Goal: Task Accomplishment & Management: Use online tool/utility

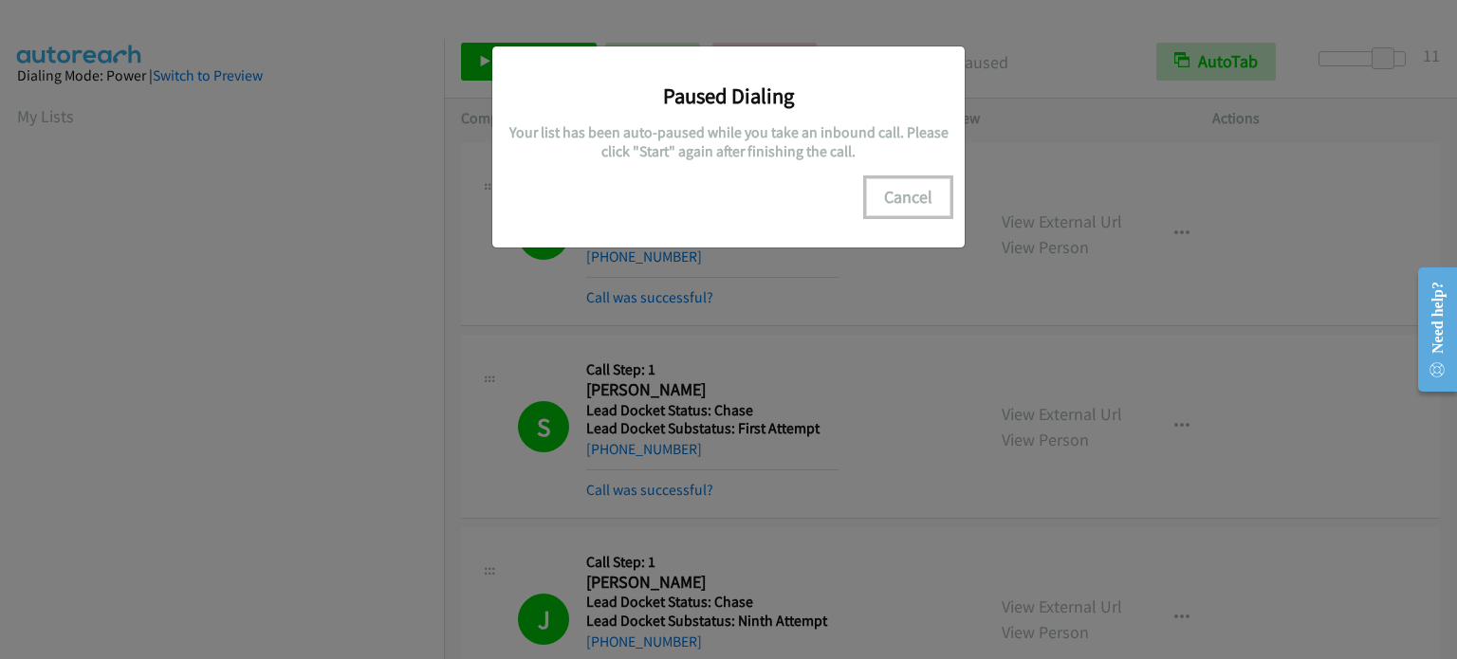
click at [921, 194] on button "Cancel" at bounding box center [908, 197] width 84 height 38
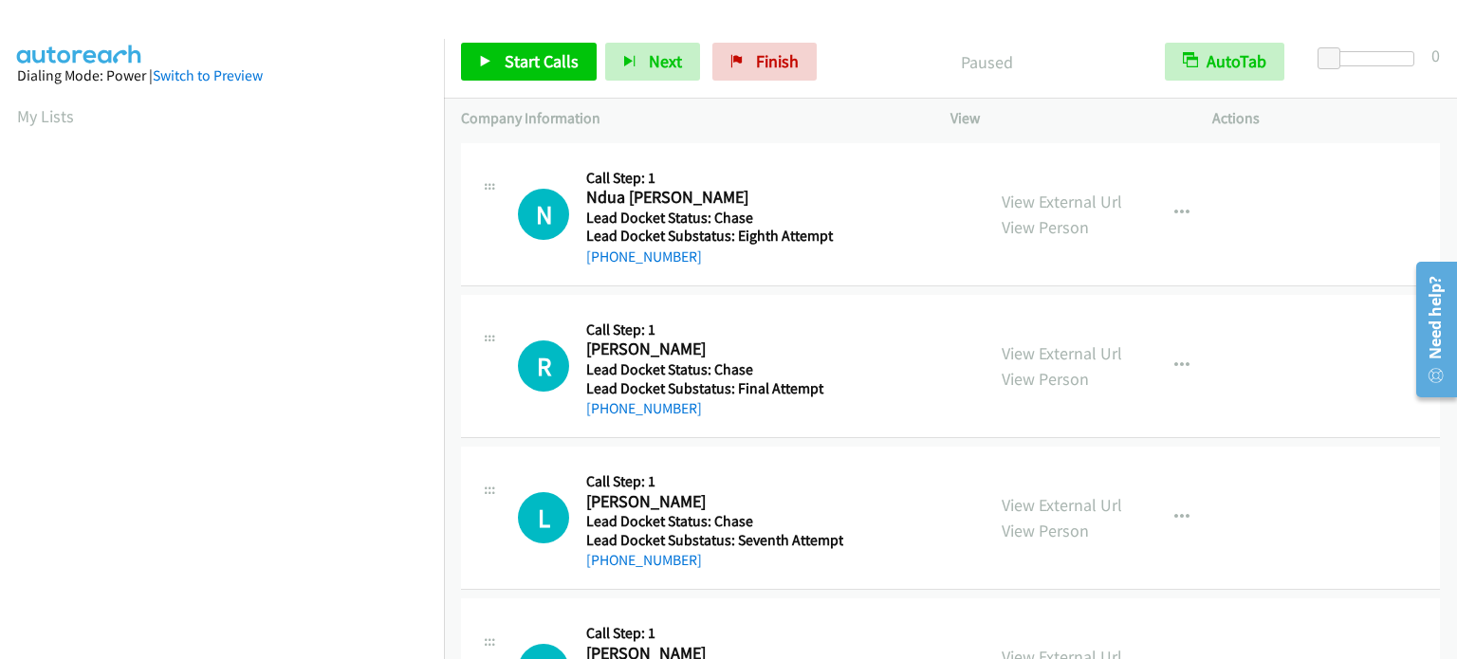
click at [14, 119] on aside "Dialing Mode: Power | Switch to Preview My Lists" at bounding box center [222, 564] width 444 height 1050
click at [525, 64] on span "Start Calls" at bounding box center [542, 61] width 74 height 22
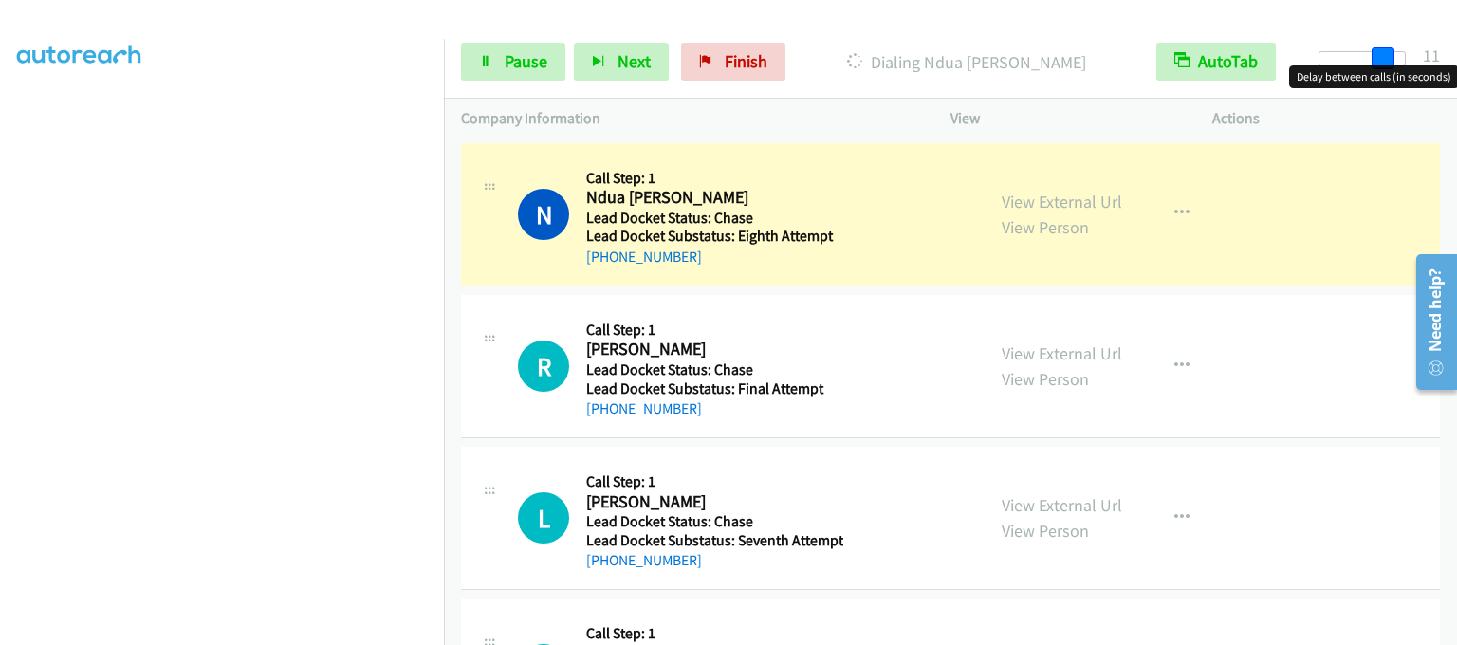
drag, startPoint x: 1328, startPoint y: 53, endPoint x: 1389, endPoint y: 57, distance: 60.8
click at [1389, 57] on span at bounding box center [1383, 58] width 23 height 23
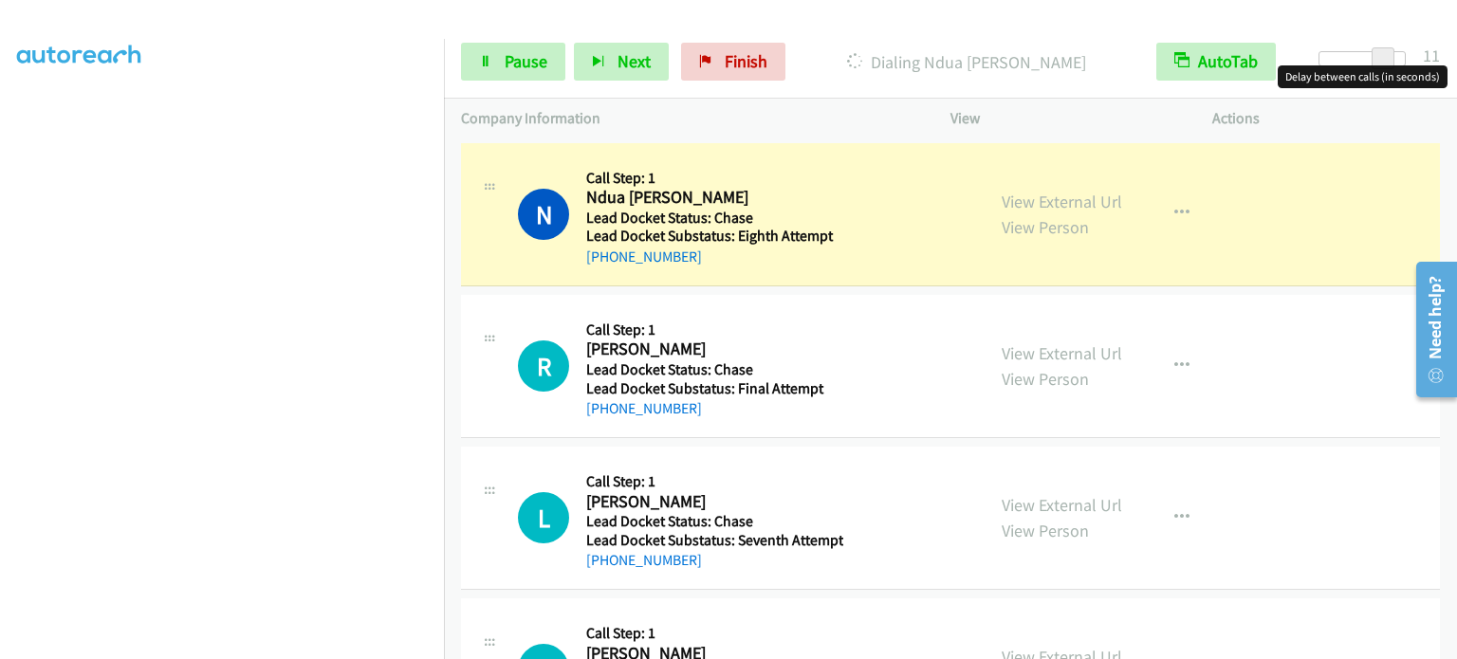
scroll to position [405, 0]
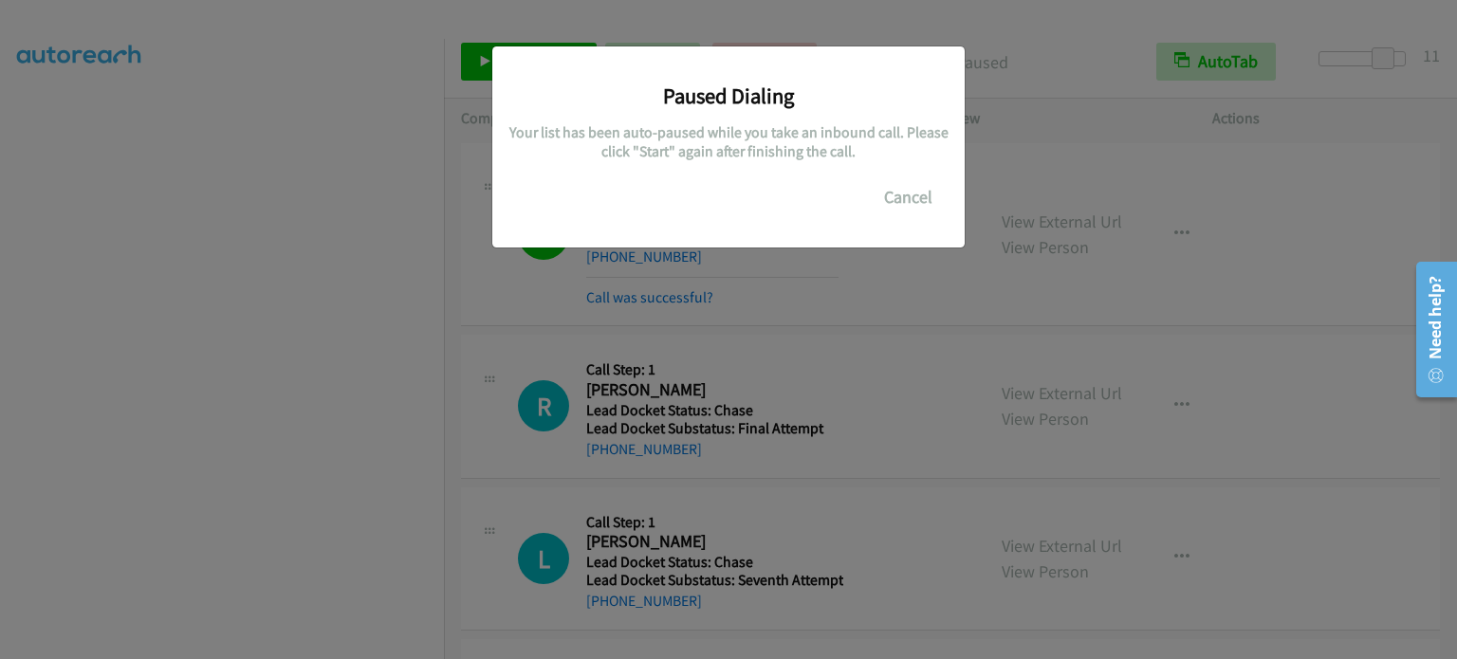
click at [871, 299] on div "Paused Dialing Your list has been auto-paused while you take an inbound call. P…" at bounding box center [728, 338] width 1457 height 642
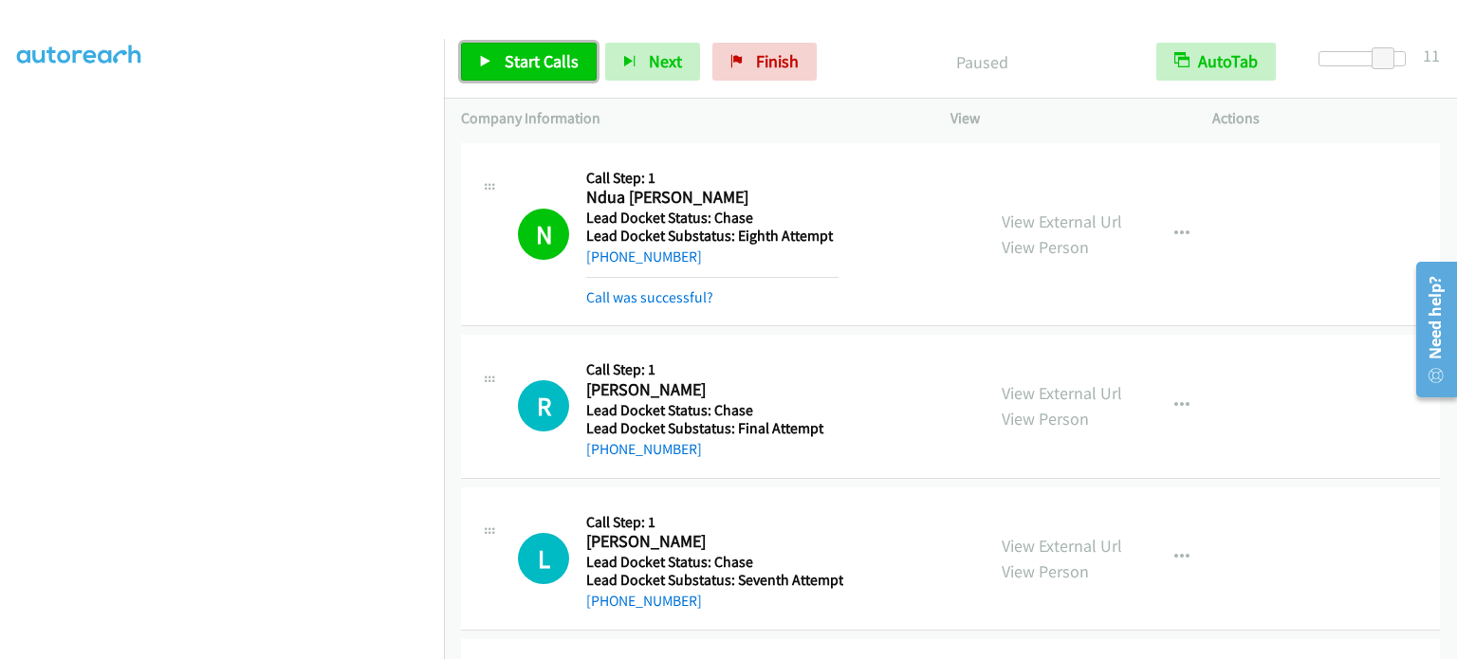
click at [534, 69] on span "Start Calls" at bounding box center [542, 61] width 74 height 22
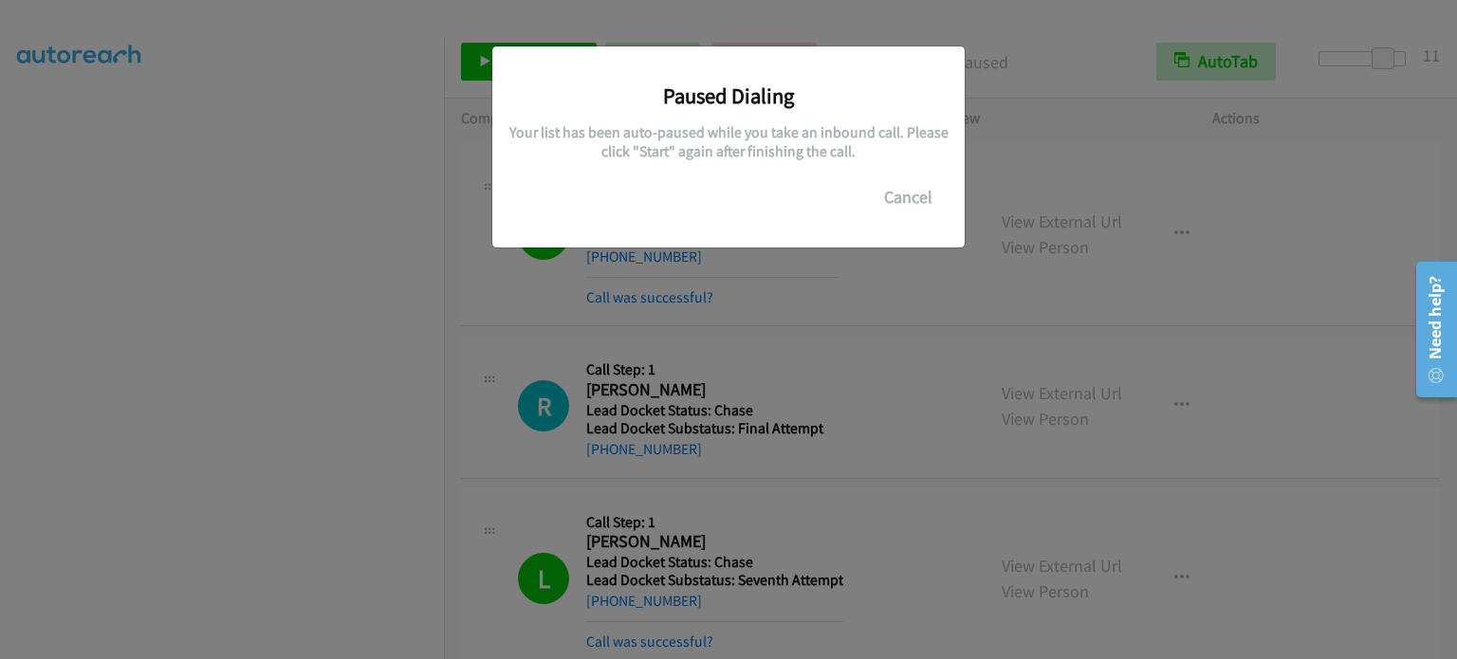
click at [845, 333] on div "Paused Dialing Your list has been auto-paused while you take an inbound call. P…" at bounding box center [728, 338] width 1457 height 642
click at [902, 191] on button "Cancel" at bounding box center [908, 197] width 84 height 38
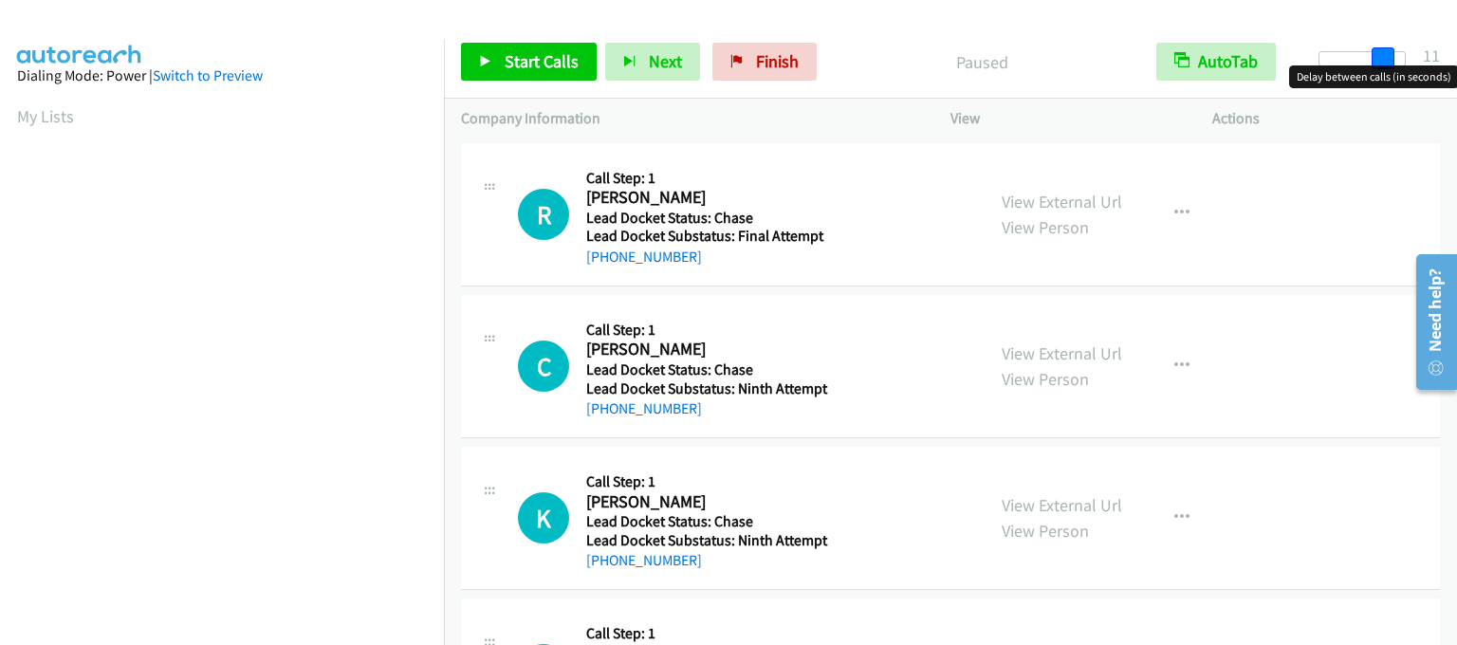
drag, startPoint x: 1334, startPoint y: 65, endPoint x: 1397, endPoint y: 65, distance: 62.6
click at [1397, 65] on body "Start Calls Pause Next Finish Paused AutoTab AutoTab 11 Company Information Inf…" at bounding box center [728, 45] width 1457 height 90
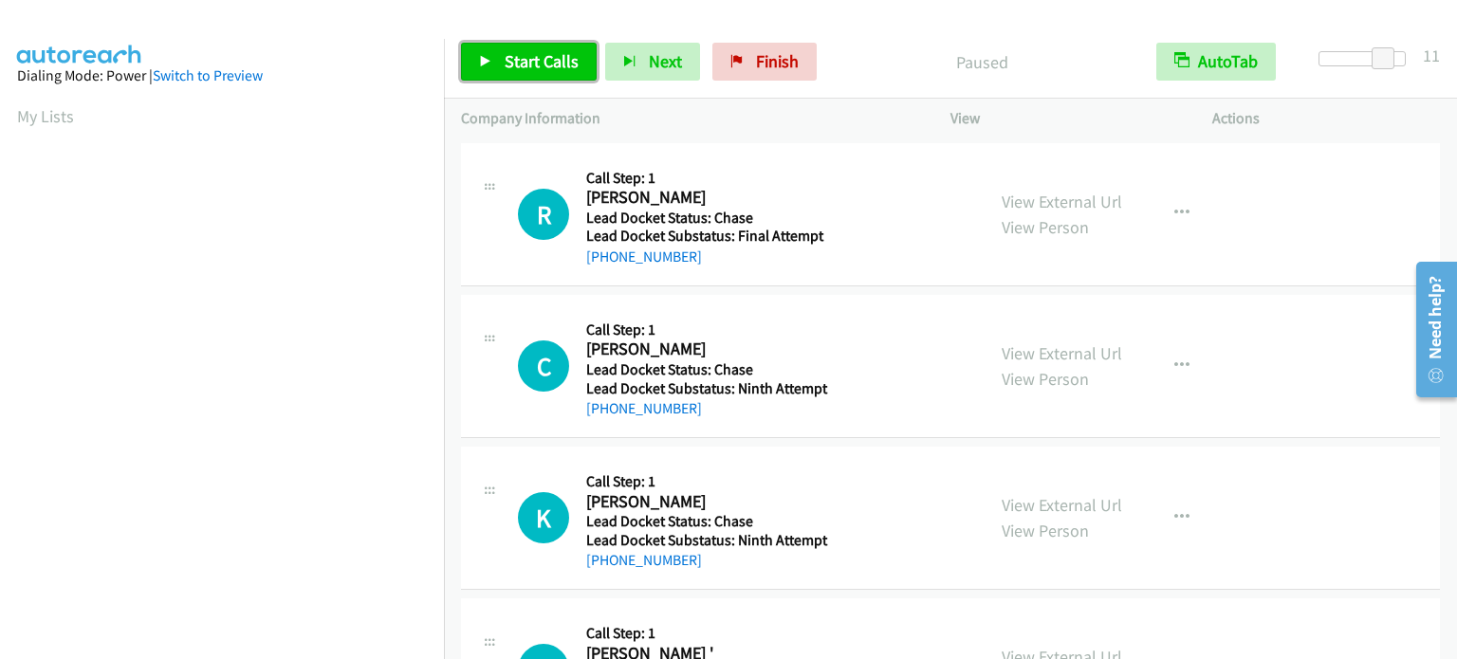
click at [507, 48] on link "Start Calls" at bounding box center [529, 62] width 136 height 38
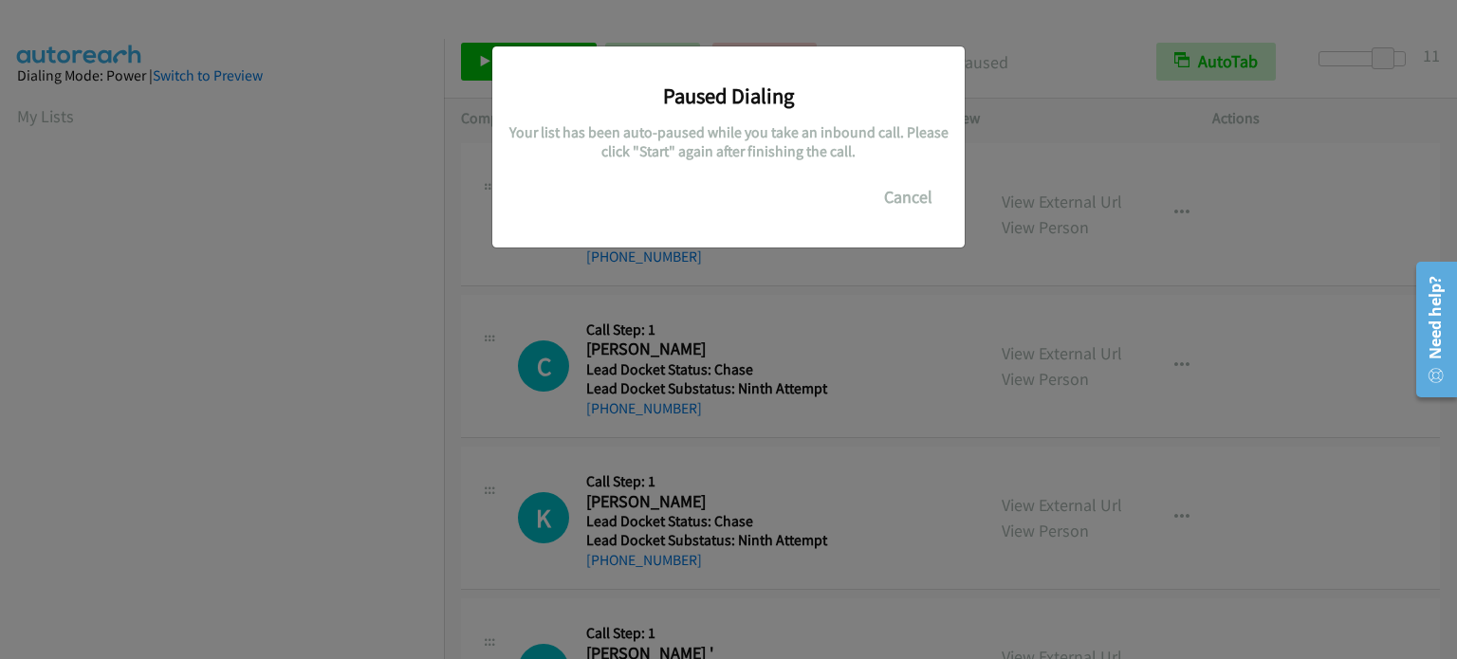
scroll to position [405, 0]
click at [930, 287] on div "Paused Dialing Your list has been auto-paused while you take an inbound call. P…" at bounding box center [728, 338] width 1457 height 642
click at [903, 200] on button "Cancel" at bounding box center [908, 197] width 84 height 38
click at [905, 194] on button "Cancel" at bounding box center [908, 197] width 84 height 38
click at [903, 343] on div "Paused Dialing Your list has been auto-paused while you take an inbound call. P…" at bounding box center [728, 338] width 1457 height 642
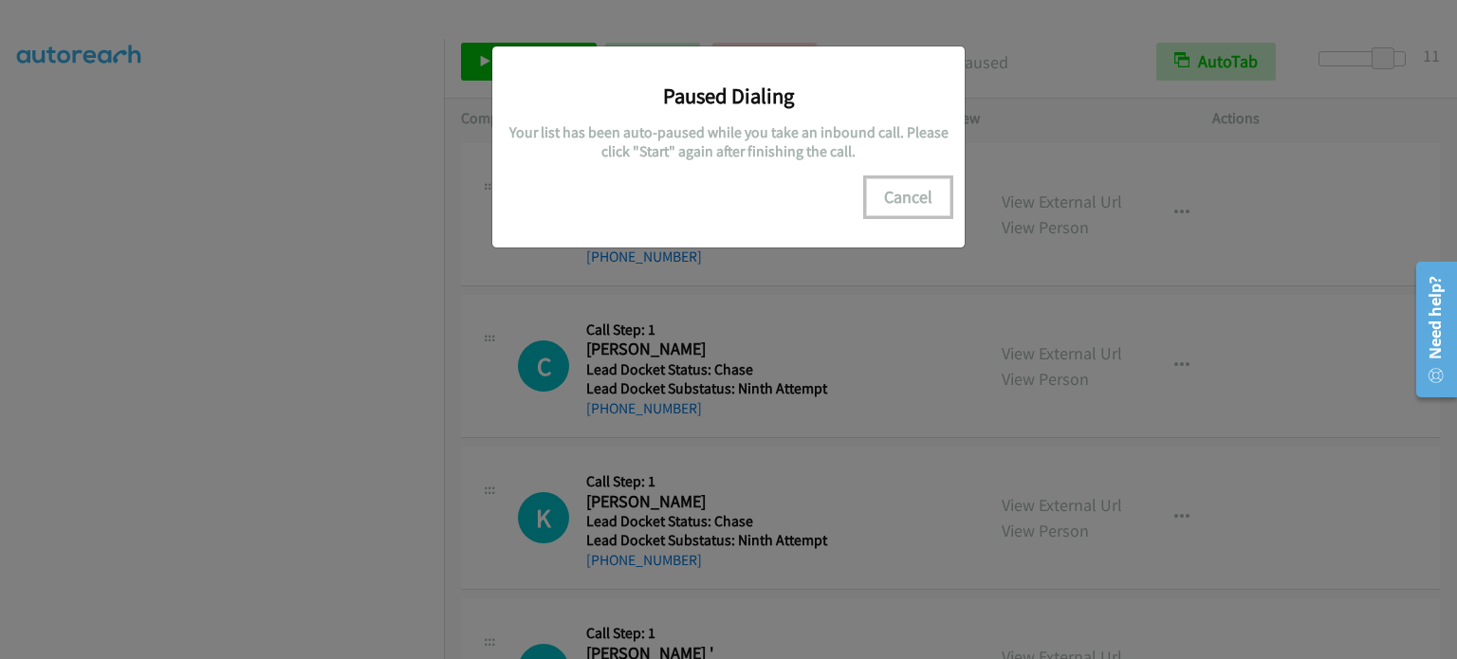
click at [916, 202] on button "Cancel" at bounding box center [908, 197] width 84 height 38
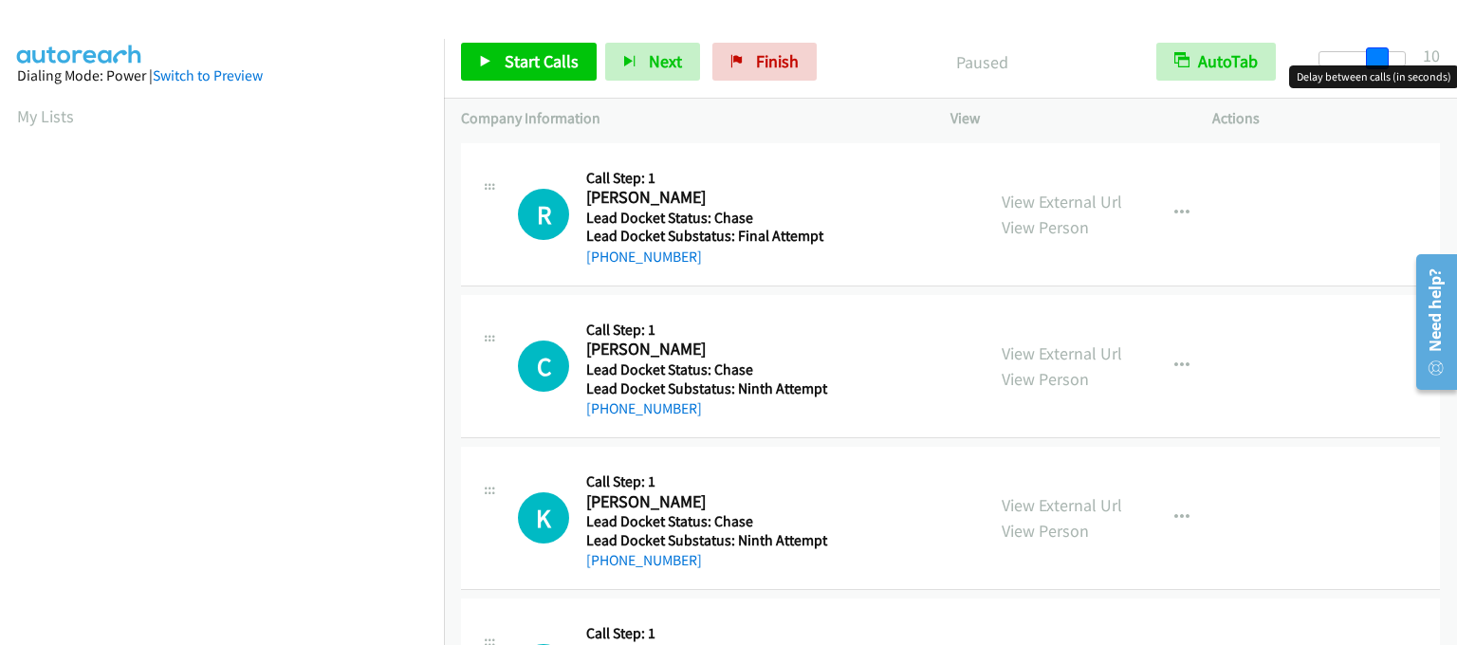
drag, startPoint x: 1325, startPoint y: 60, endPoint x: 1381, endPoint y: 63, distance: 56.1
click at [1381, 63] on span at bounding box center [1377, 58] width 23 height 23
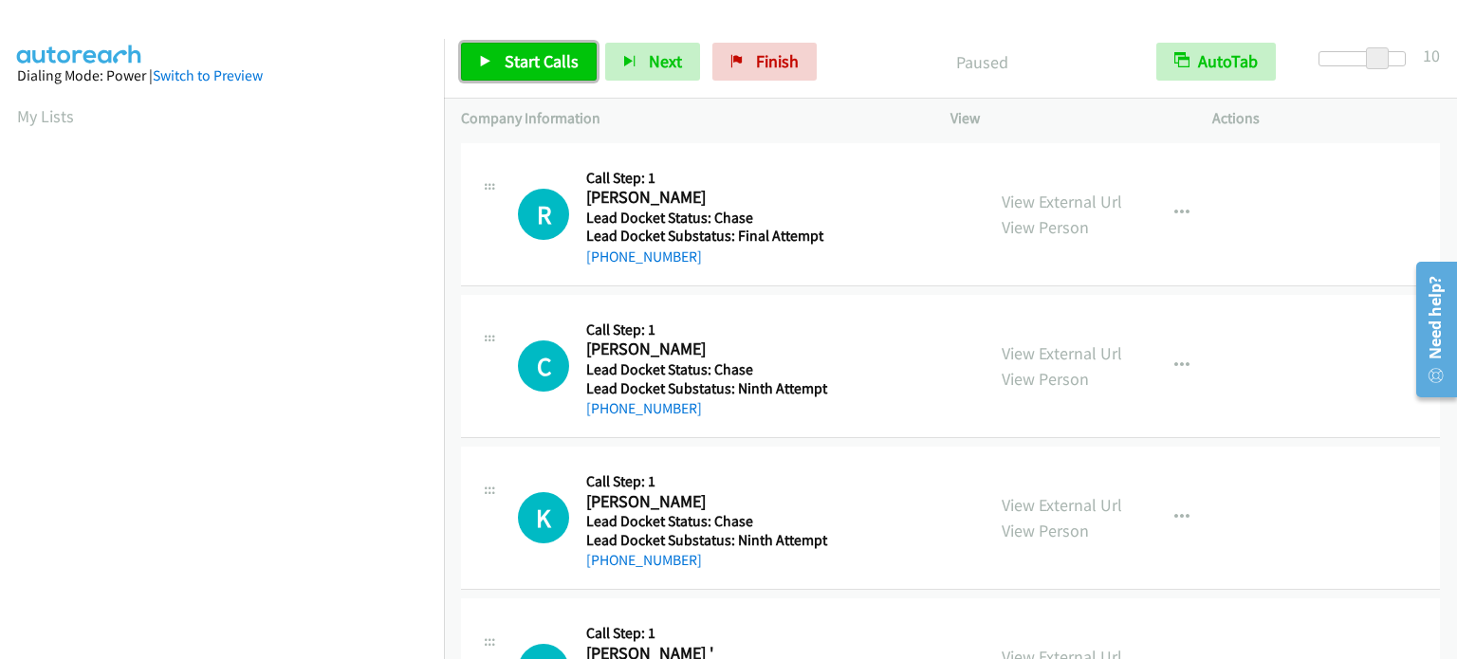
click at [561, 54] on span "Start Calls" at bounding box center [542, 61] width 74 height 22
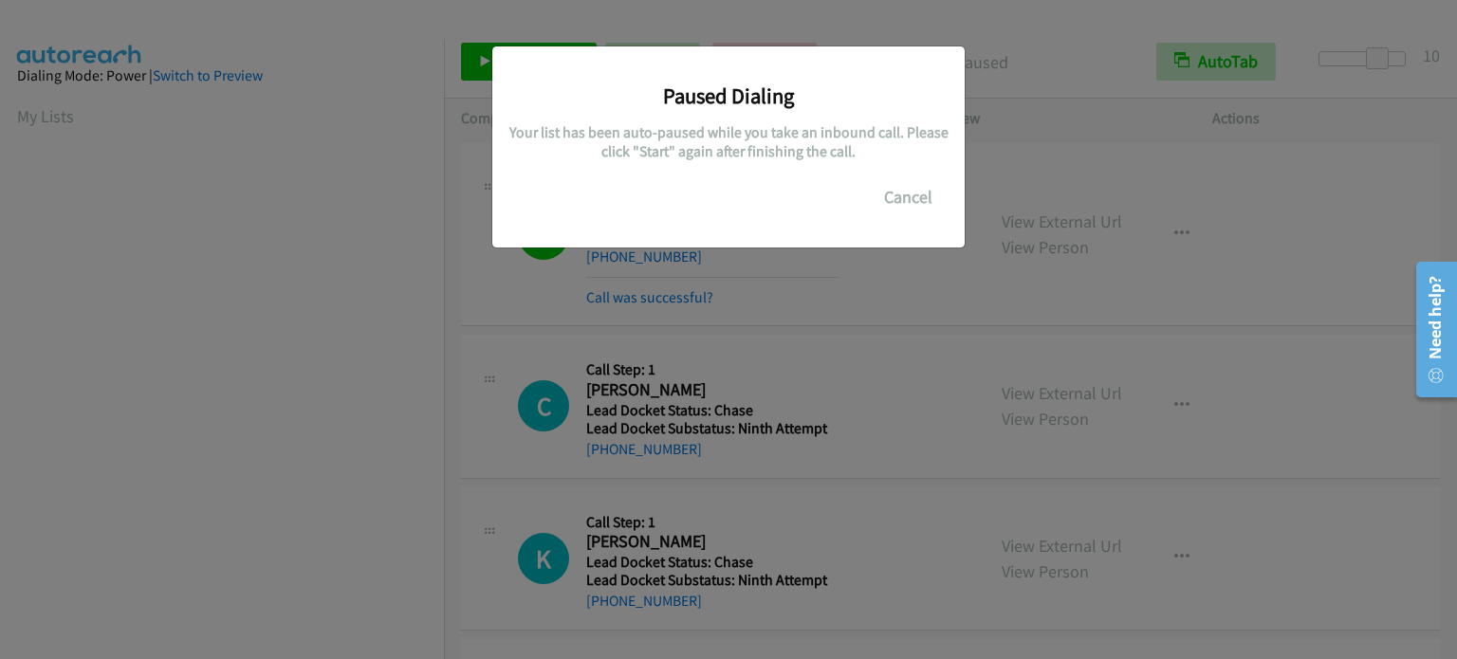
scroll to position [405, 0]
click at [914, 262] on div "Paused Dialing Your list has been auto-paused while you take an inbound call. P…" at bounding box center [728, 338] width 1457 height 642
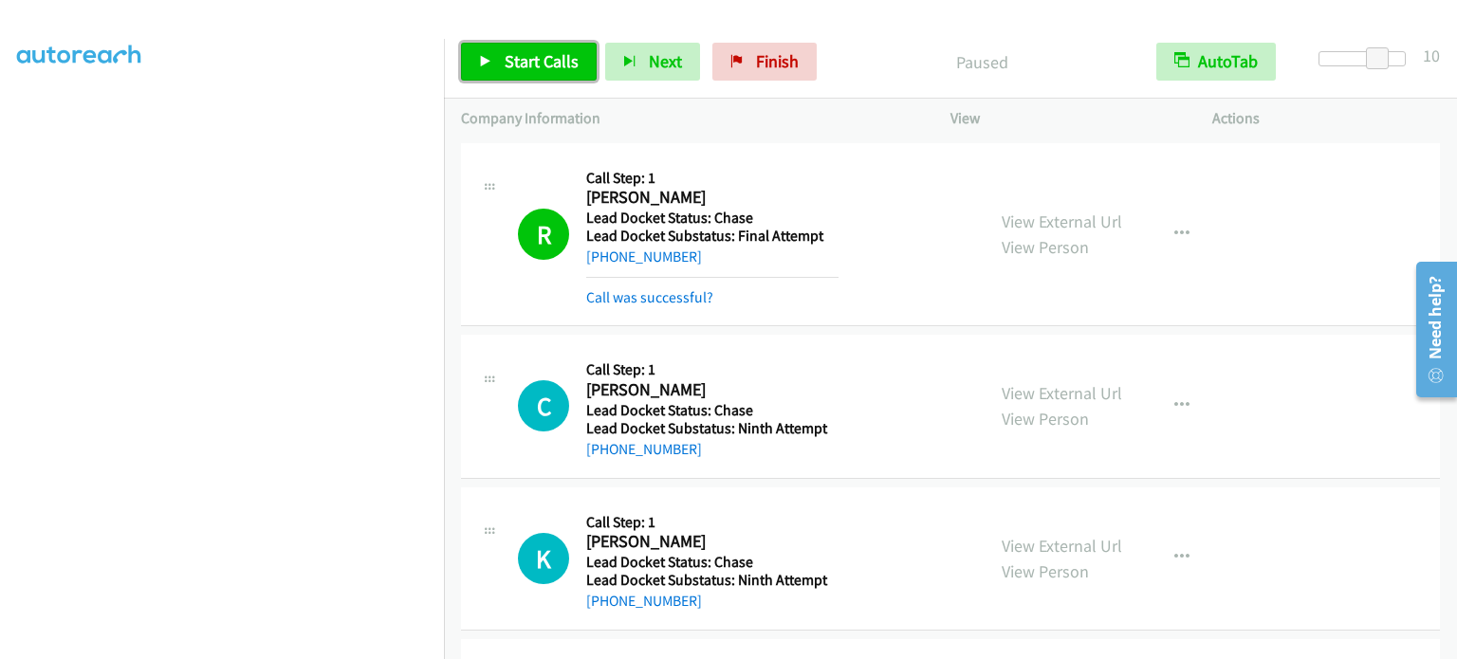
click at [539, 65] on span "Start Calls" at bounding box center [542, 61] width 74 height 22
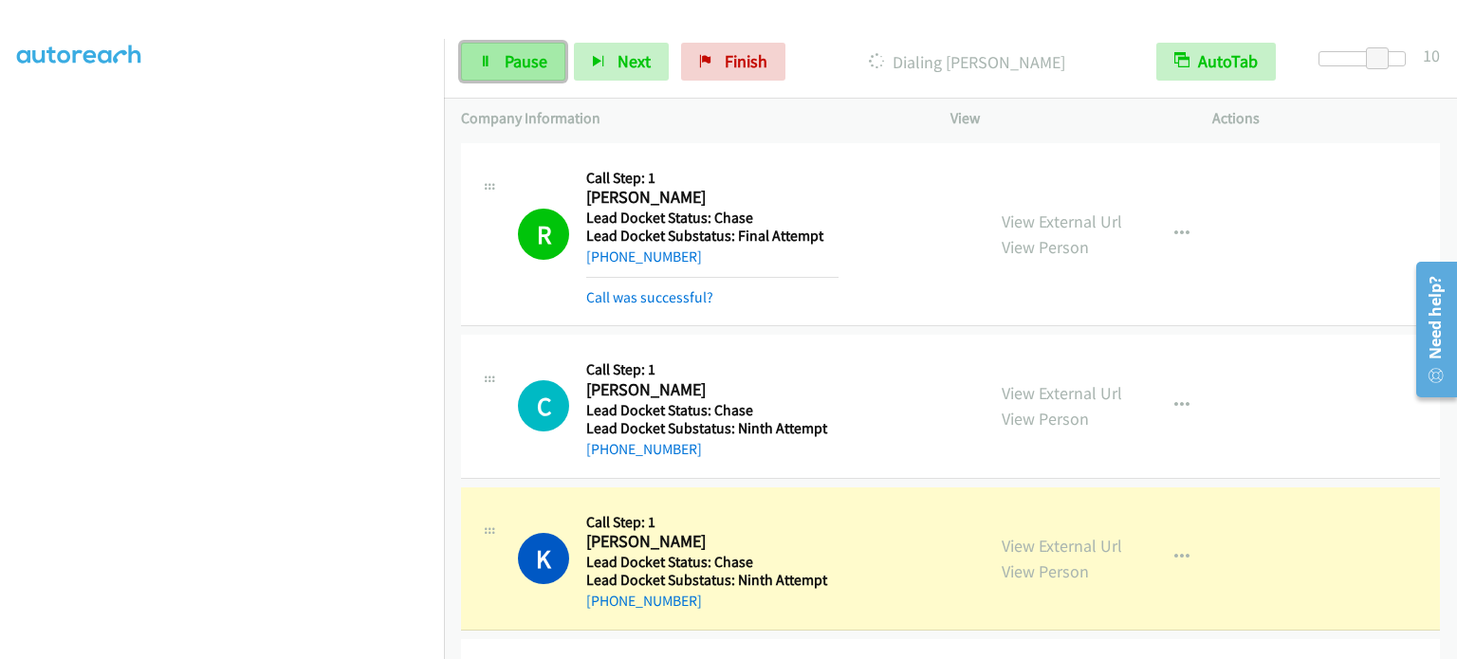
click at [537, 69] on span "Pause" at bounding box center [526, 61] width 43 height 22
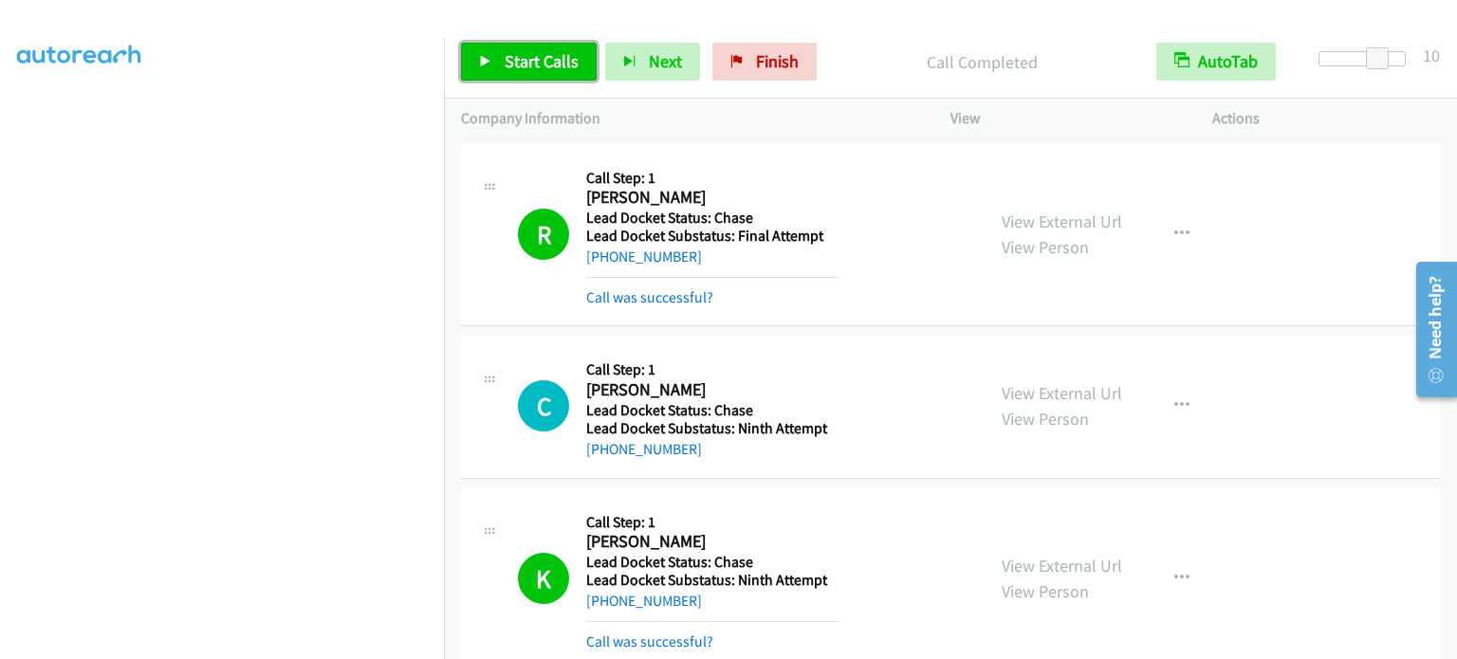
click at [521, 71] on link "Start Calls" at bounding box center [529, 62] width 136 height 38
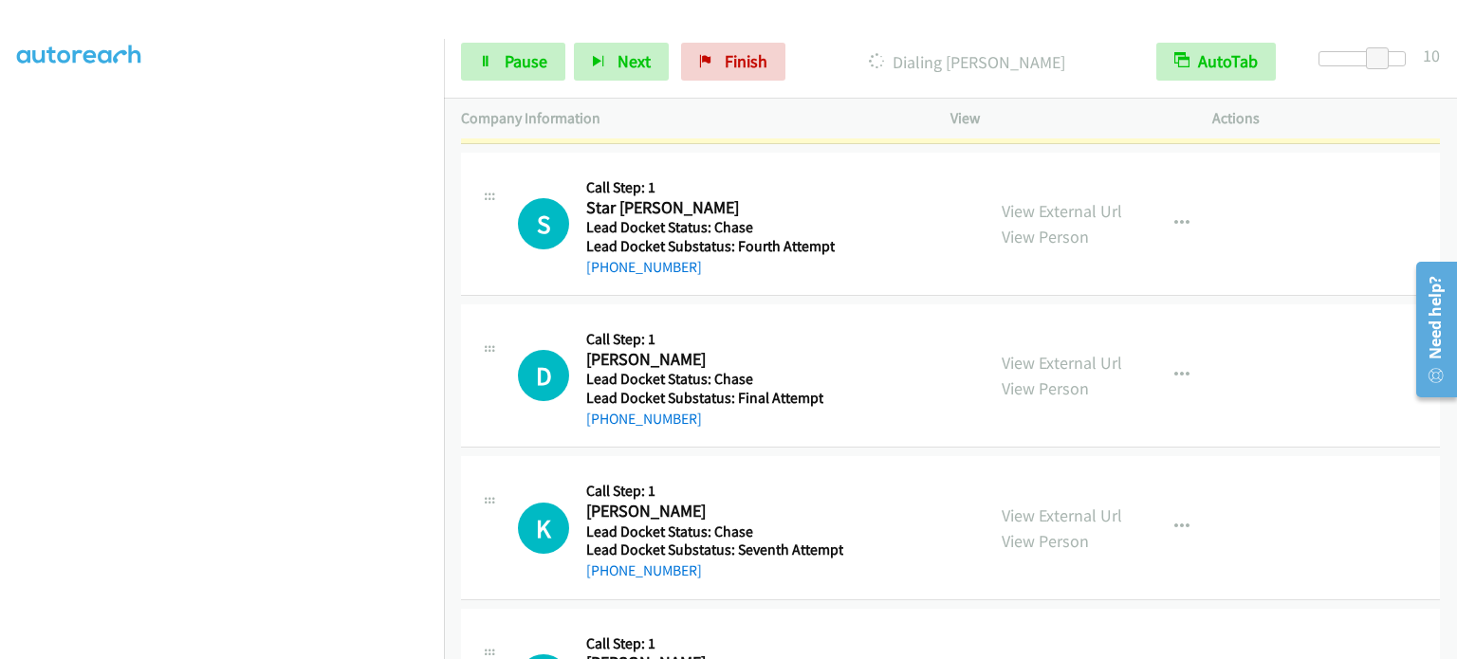
scroll to position [2896, 0]
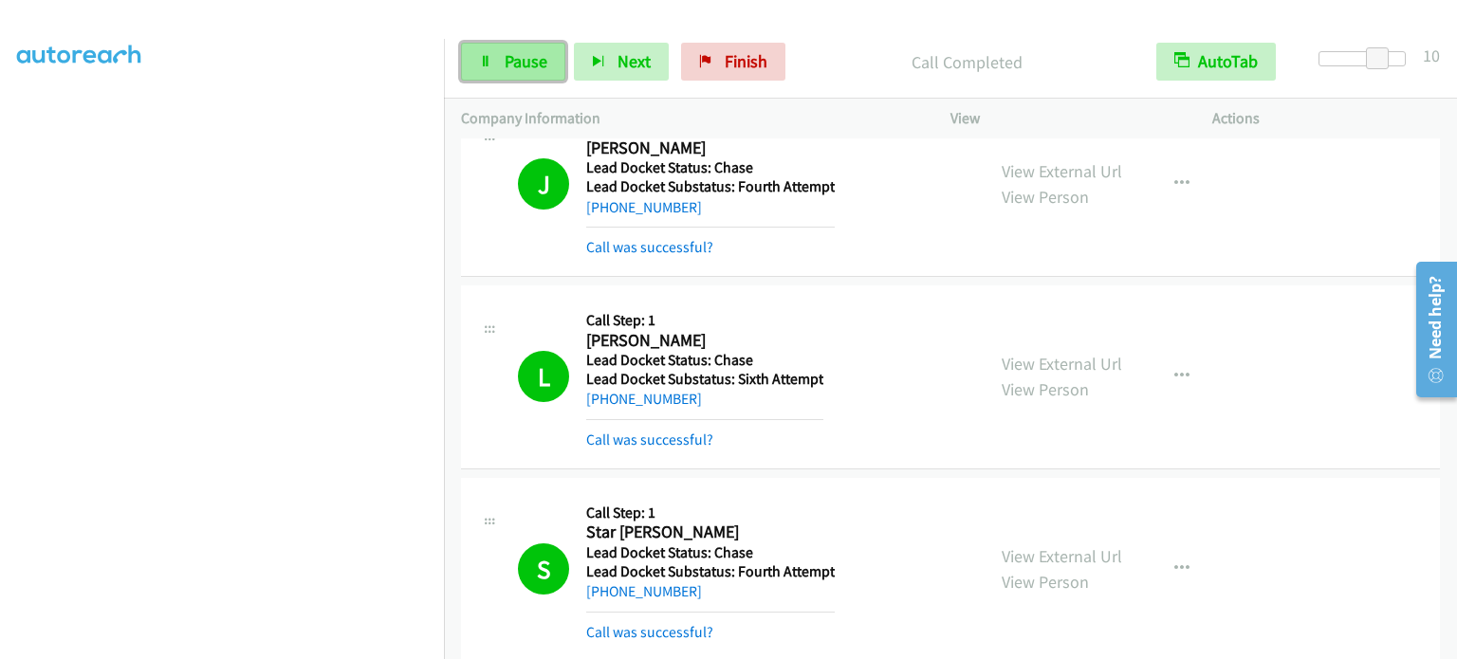
click at [511, 68] on span "Pause" at bounding box center [526, 61] width 43 height 22
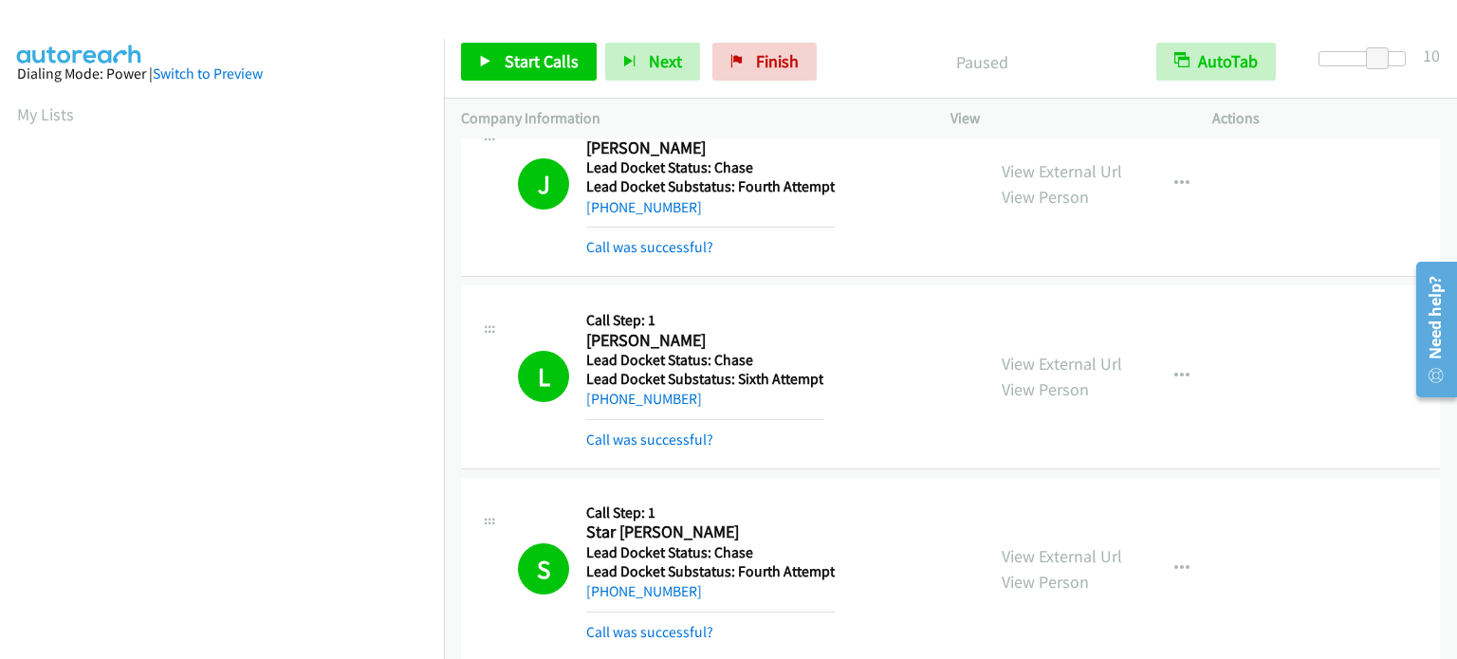
scroll to position [0, 0]
